Goal: Task Accomplishment & Management: Use online tool/utility

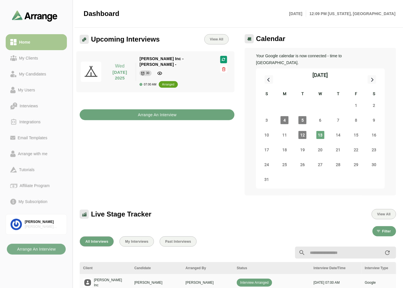
click at [175, 109] on b "Arrange An Interview" at bounding box center [157, 114] width 39 height 11
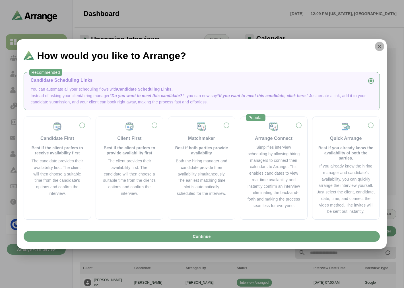
click at [379, 45] on icon "button" at bounding box center [379, 46] width 5 height 5
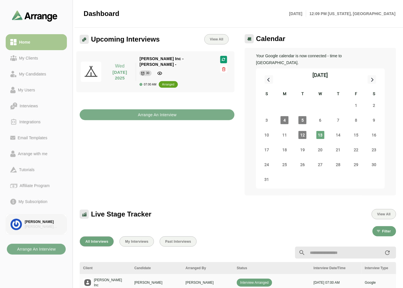
click at [32, 222] on div "[PERSON_NAME]" at bounding box center [43, 222] width 37 height 5
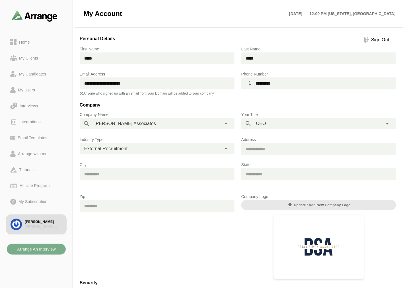
click at [142, 148] on div "**********" at bounding box center [151, 148] width 142 height 11
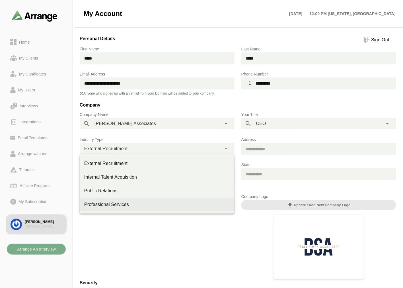
click at [105, 204] on div "Professional Services" at bounding box center [157, 204] width 146 height 7
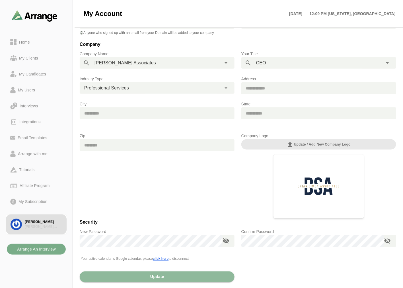
scroll to position [63, 0]
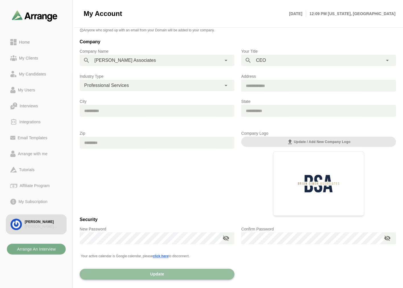
click at [130, 273] on button "Update" at bounding box center [157, 274] width 155 height 11
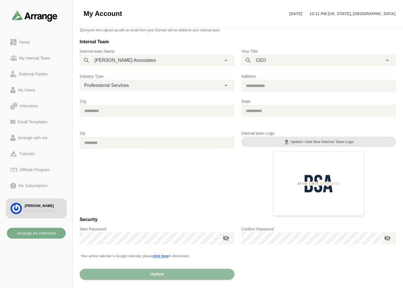
click at [116, 80] on div "**********" at bounding box center [151, 85] width 142 height 11
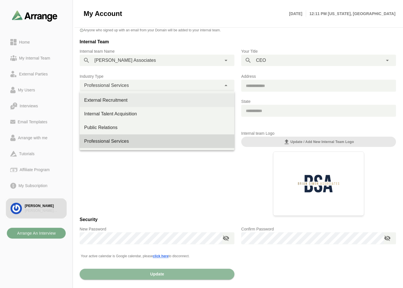
click at [104, 121] on div "External Recruitment" at bounding box center [157, 128] width 155 height 14
type input "**********"
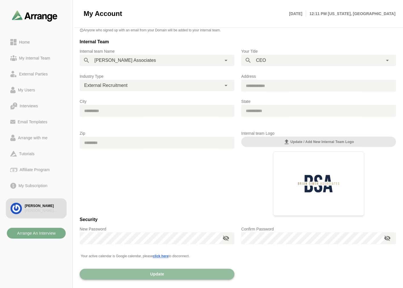
click at [149, 275] on button "Update" at bounding box center [157, 274] width 155 height 11
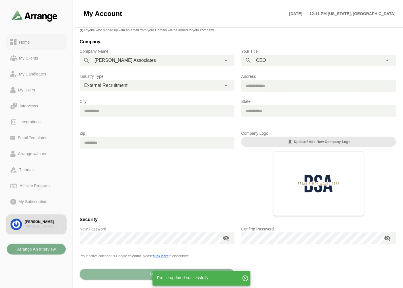
click at [27, 41] on div "Home" at bounding box center [24, 42] width 15 height 7
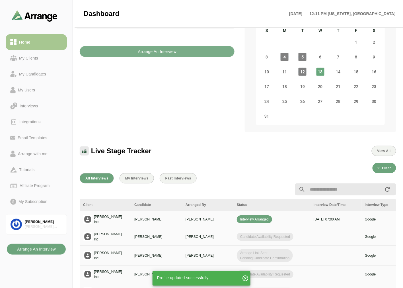
click at [41, 250] on b "Arrange An Interview" at bounding box center [36, 249] width 39 height 11
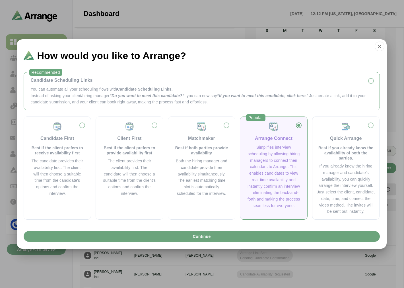
click at [136, 88] on span "Candidate Scheduling Links." at bounding box center [145, 89] width 56 height 5
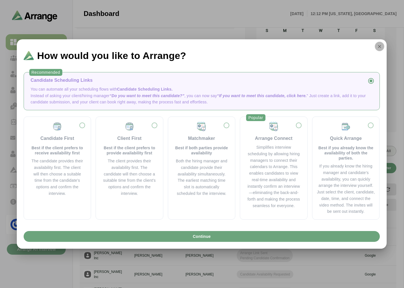
click at [381, 48] on icon "button" at bounding box center [379, 46] width 5 height 5
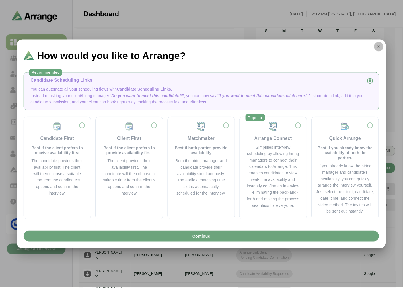
scroll to position [63, 0]
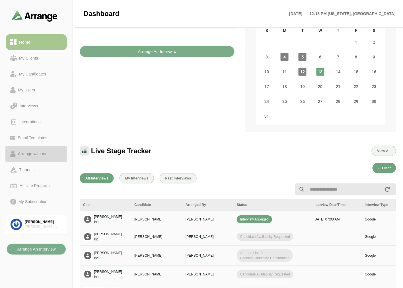
click at [37, 152] on div "Arrange with me" at bounding box center [33, 153] width 34 height 7
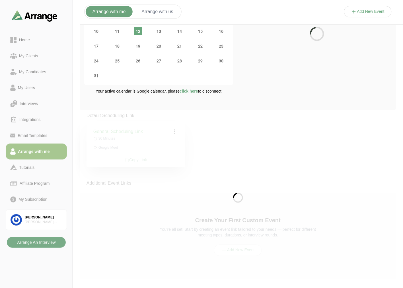
scroll to position [63, 0]
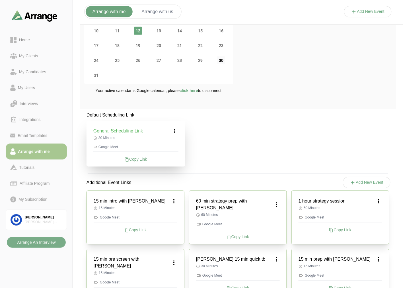
click at [222, 60] on span "30" at bounding box center [221, 60] width 8 height 8
click at [177, 130] on icon at bounding box center [175, 131] width 7 height 7
click at [166, 146] on icon at bounding box center [164, 147] width 6 height 6
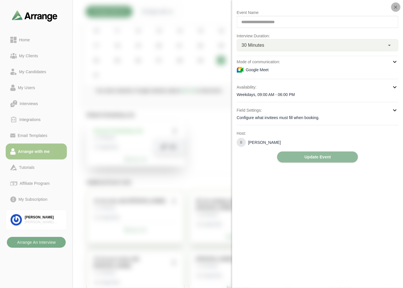
click at [394, 6] on icon "button" at bounding box center [396, 7] width 5 height 5
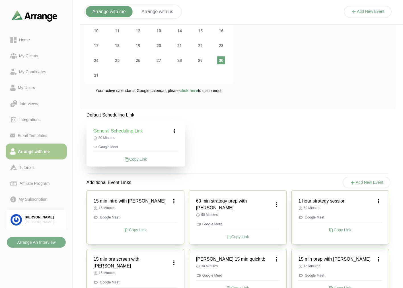
click at [157, 15] on button "Arrange with us" at bounding box center [157, 11] width 45 height 11
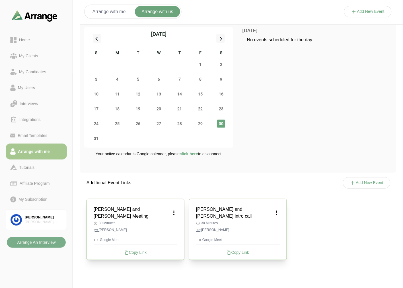
scroll to position [0, 0]
click at [46, 242] on b "Arrange An Interview" at bounding box center [36, 242] width 39 height 11
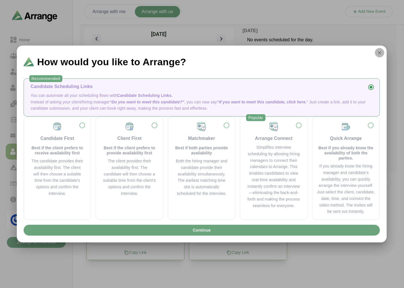
click at [380, 52] on icon "button" at bounding box center [379, 52] width 5 height 5
